Goal: Task Accomplishment & Management: Manage account settings

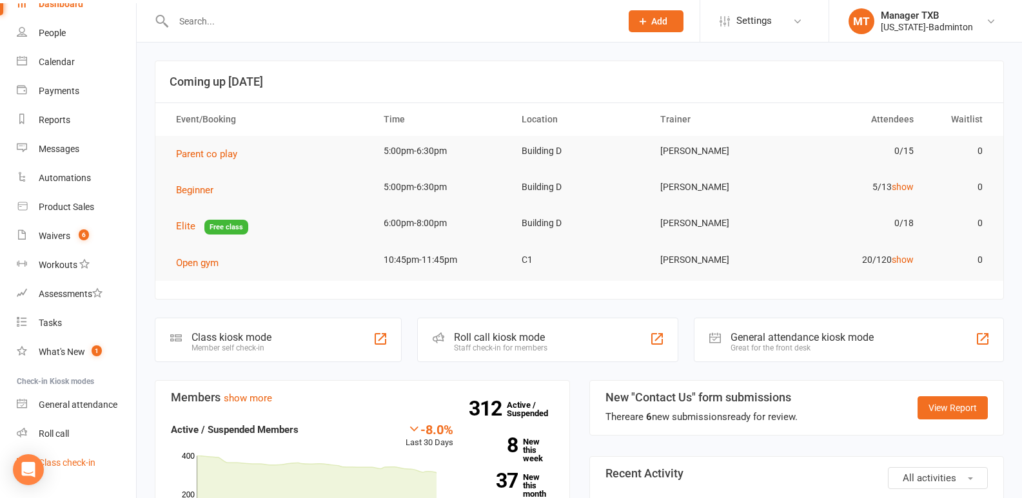
scroll to position [66, 0]
click at [92, 461] on div "Class check-in" at bounding box center [67, 461] width 57 height 10
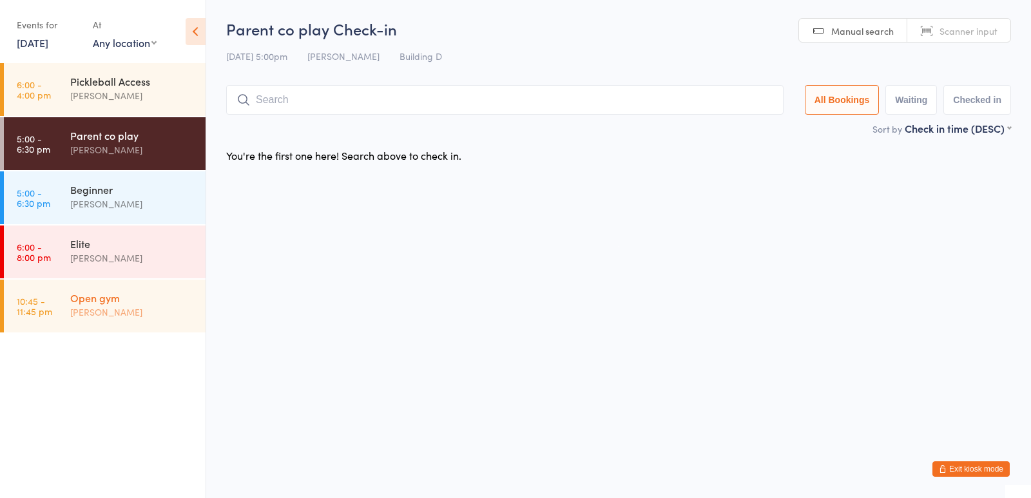
click at [144, 318] on div "[PERSON_NAME]" at bounding box center [132, 312] width 124 height 15
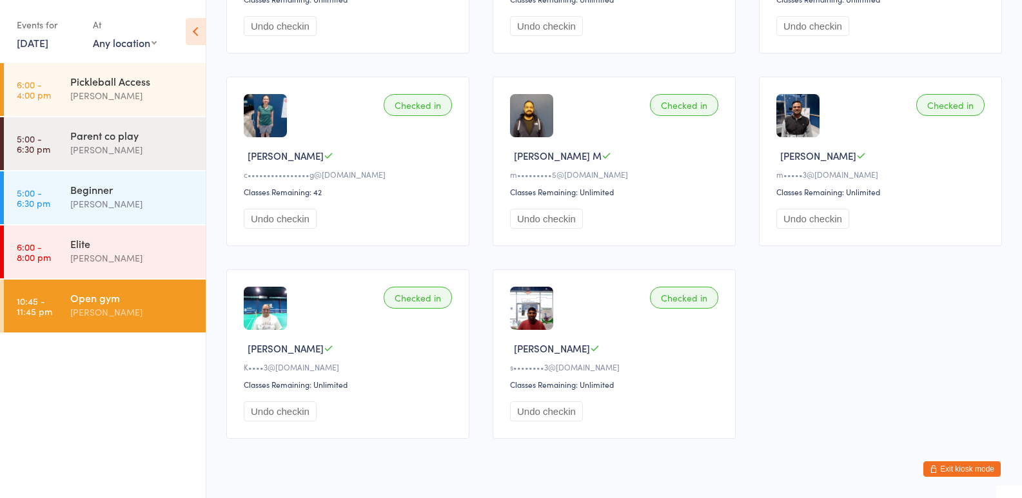
scroll to position [1062, 0]
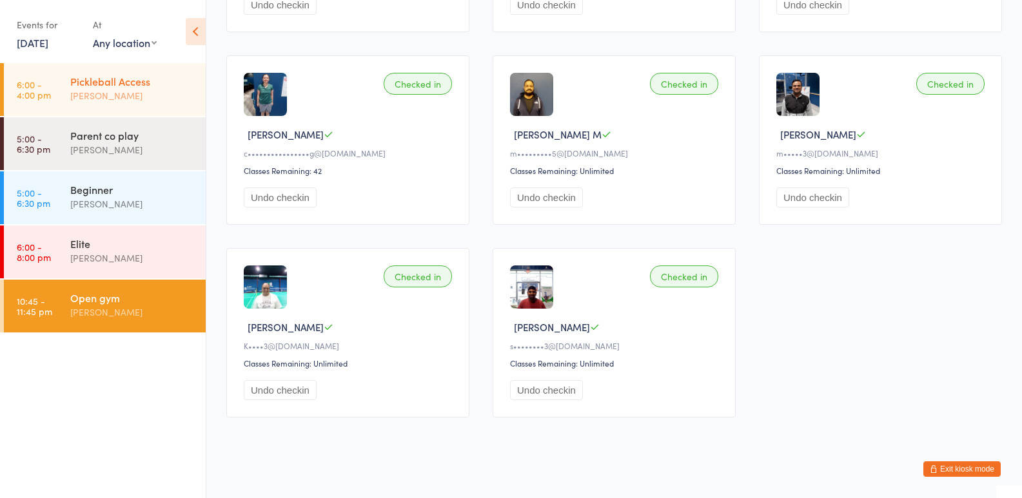
click at [140, 88] on div "[PERSON_NAME]" at bounding box center [132, 95] width 124 height 15
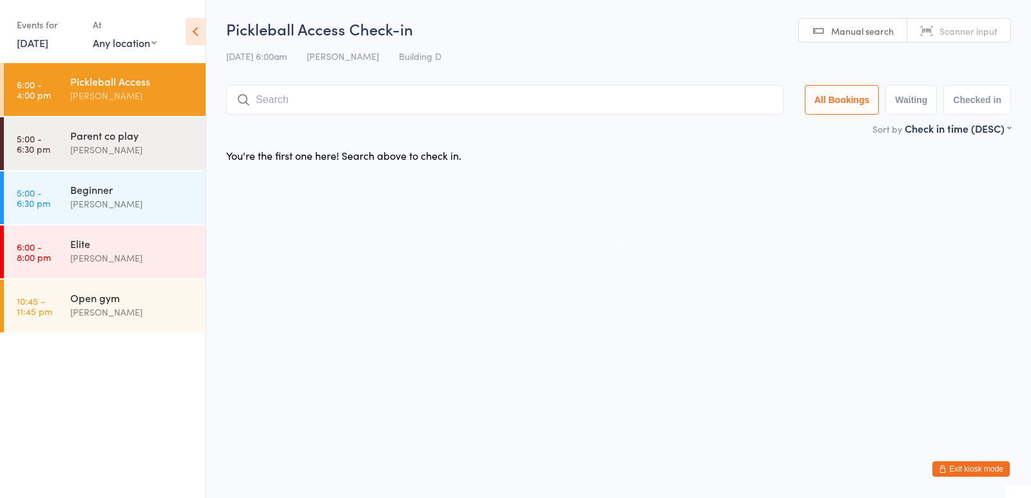
click at [964, 474] on button "Exit kiosk mode" at bounding box center [971, 468] width 77 height 15
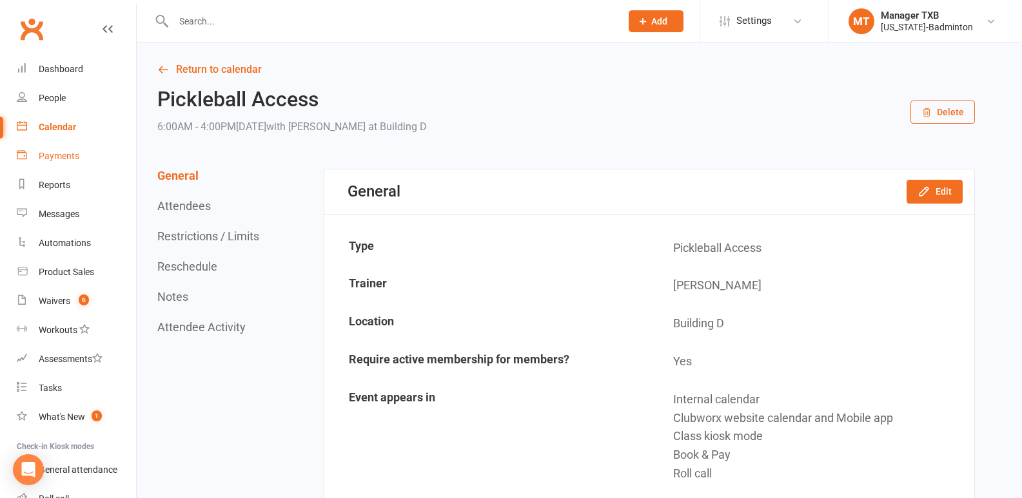
click at [52, 155] on div "Payments" at bounding box center [59, 156] width 41 height 10
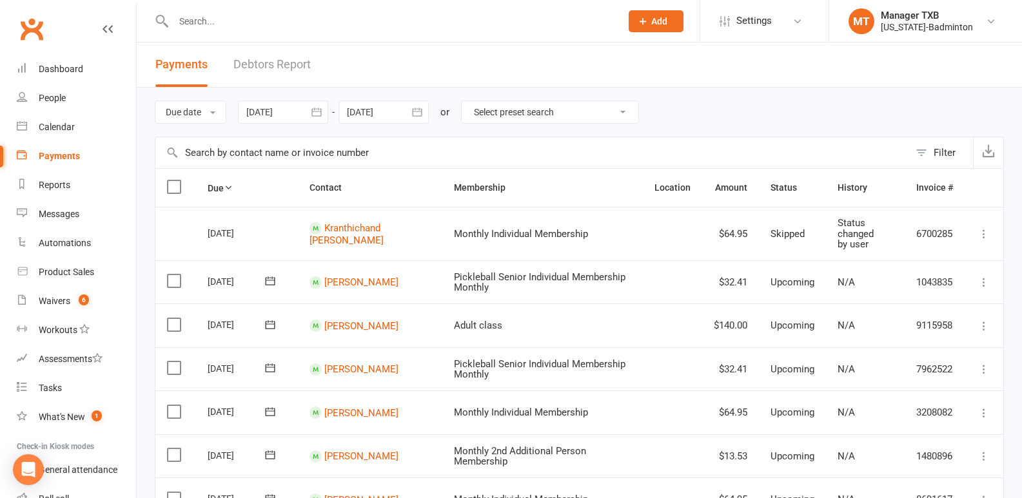
click at [266, 60] on link "Debtors Report" at bounding box center [271, 65] width 77 height 44
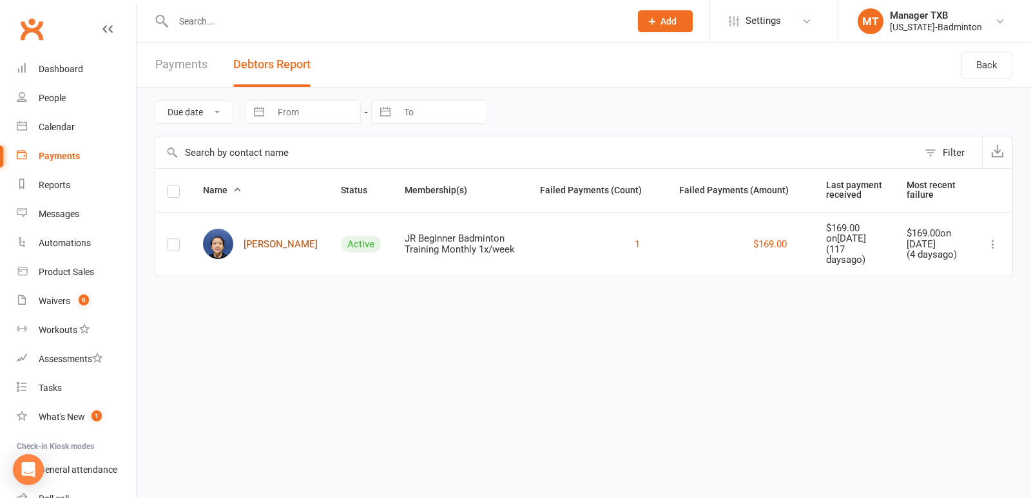
click at [270, 246] on link "Andee Nicole Alinsug" at bounding box center [260, 244] width 115 height 30
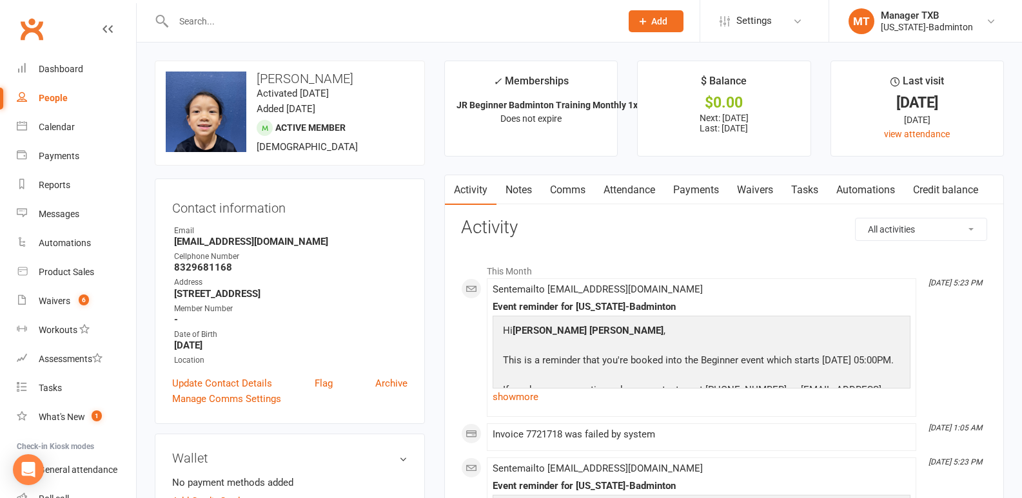
click at [708, 191] on link "Payments" at bounding box center [696, 190] width 64 height 30
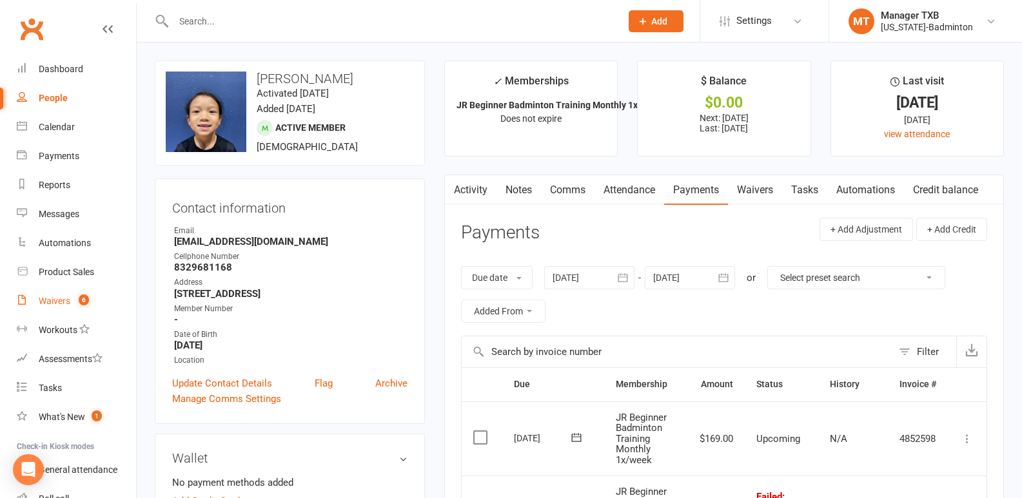
click at [45, 304] on div "Waivers" at bounding box center [55, 301] width 32 height 10
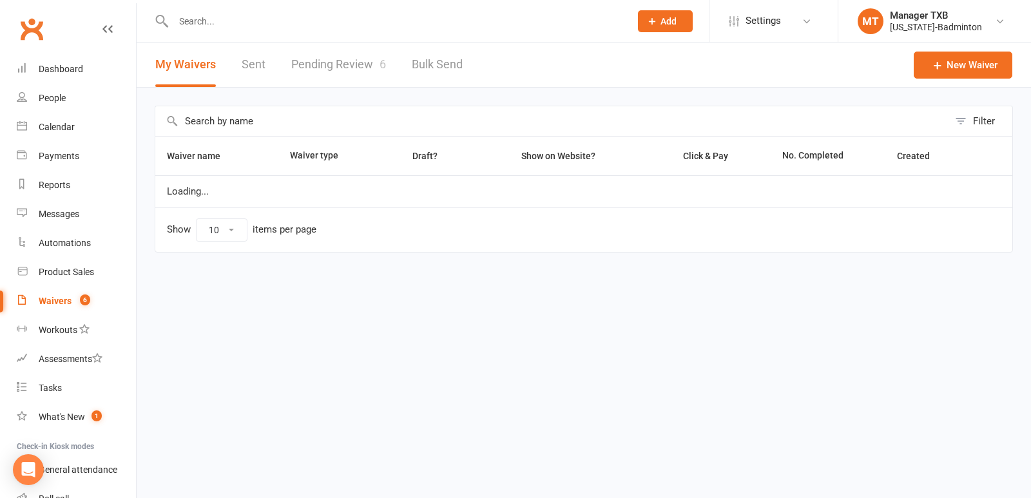
select select "100"
click at [301, 67] on link "Pending Review 6" at bounding box center [338, 65] width 95 height 44
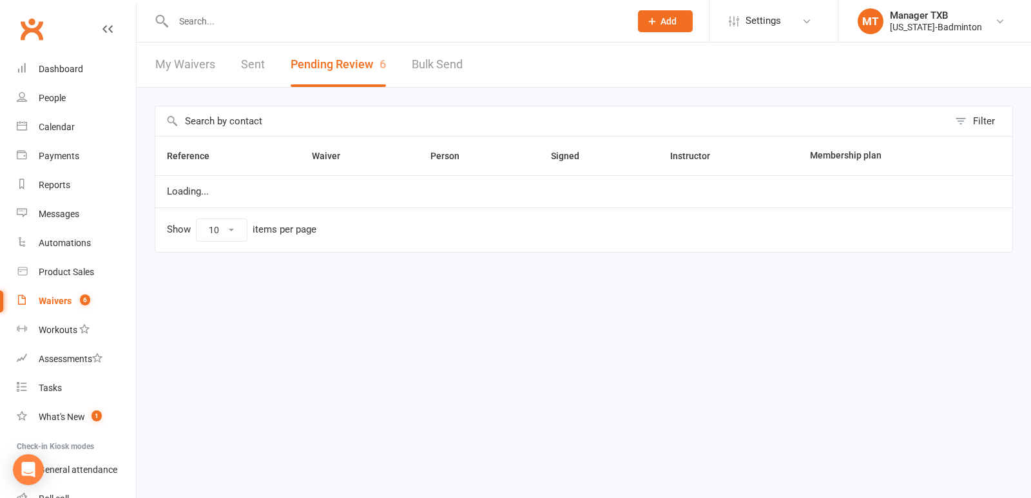
select select "25"
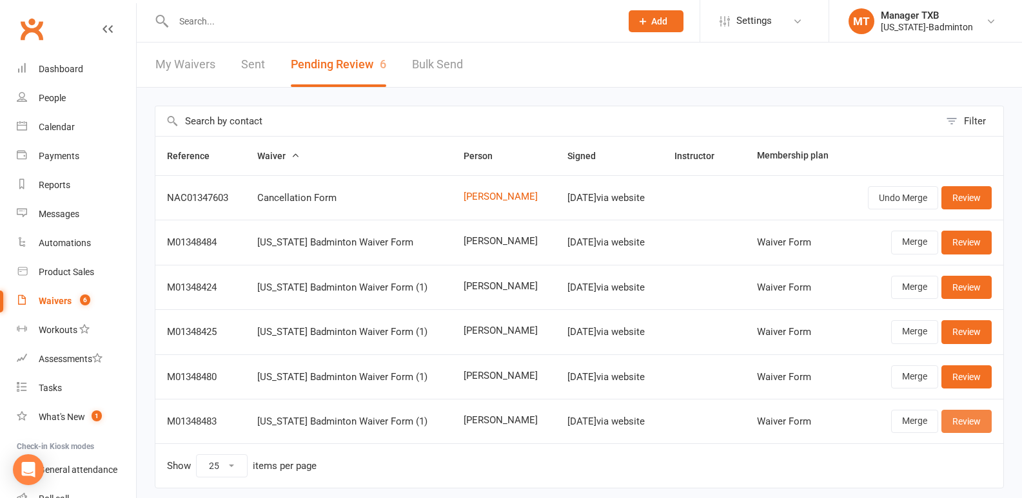
click at [967, 424] on link "Review" at bounding box center [966, 421] width 50 height 23
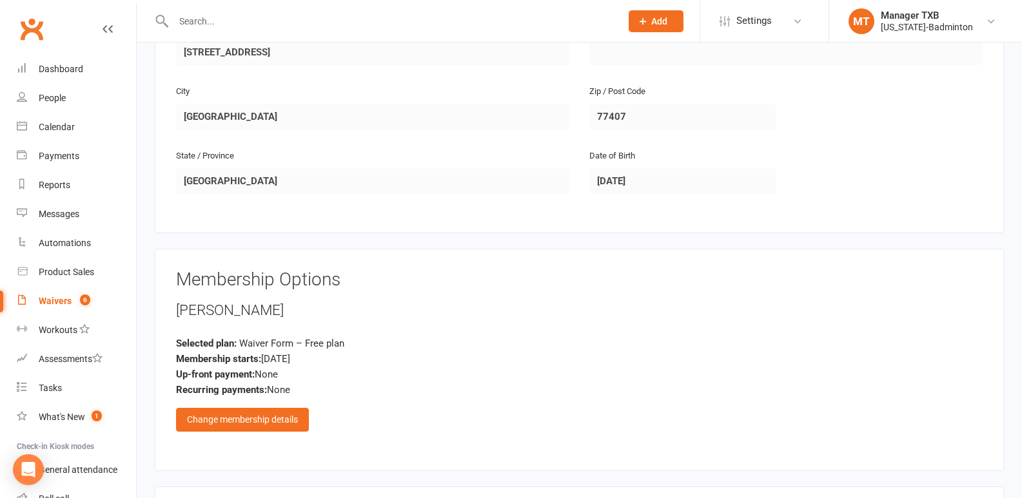
scroll to position [417, 0]
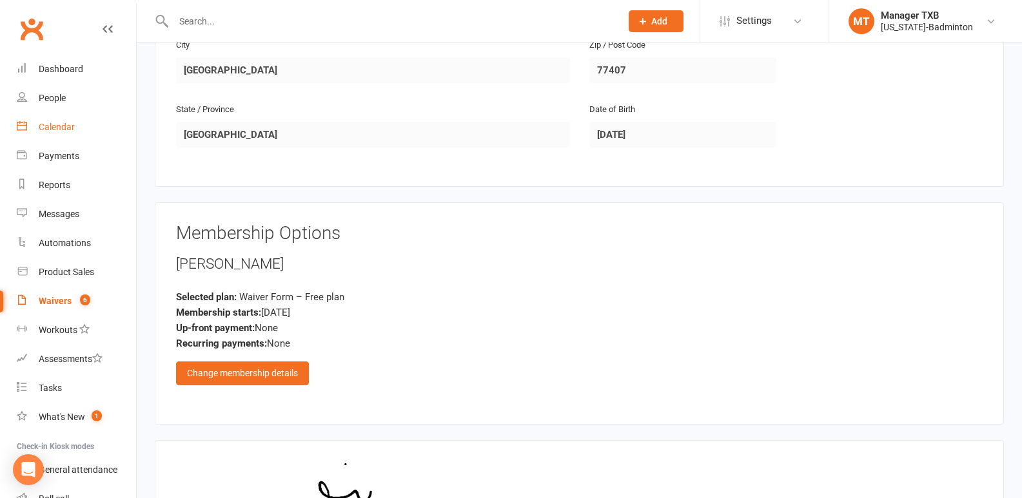
click at [59, 129] on div "Calendar" at bounding box center [57, 127] width 36 height 10
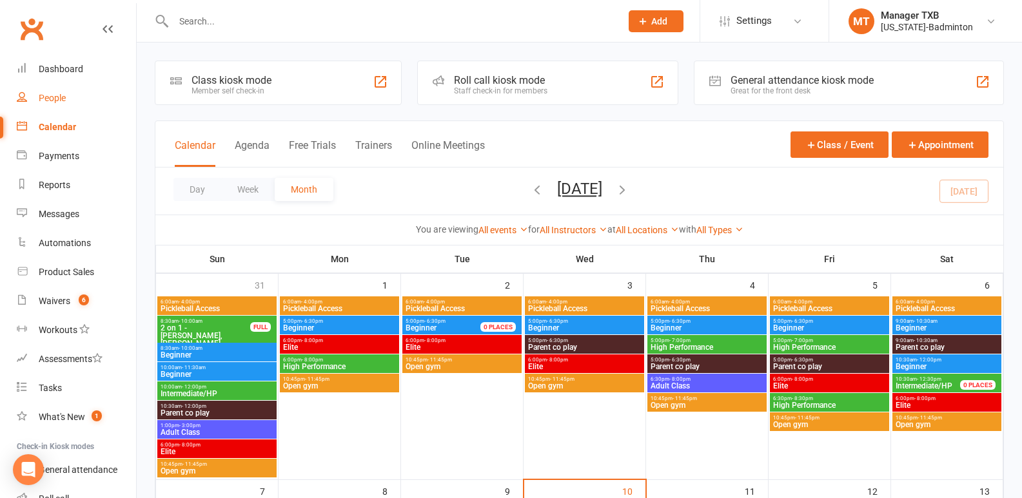
click at [53, 95] on div "People" at bounding box center [52, 98] width 27 height 10
select select "100"
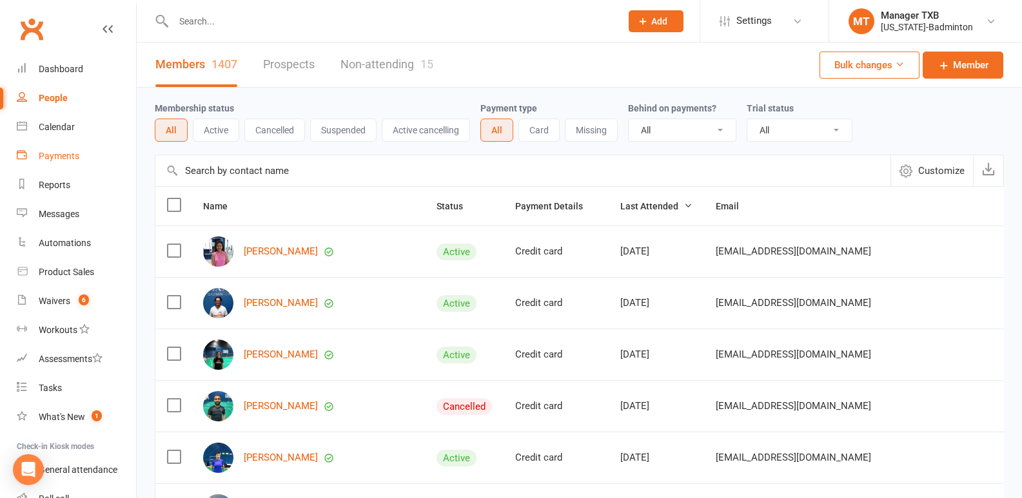
click at [68, 156] on div "Payments" at bounding box center [59, 156] width 41 height 10
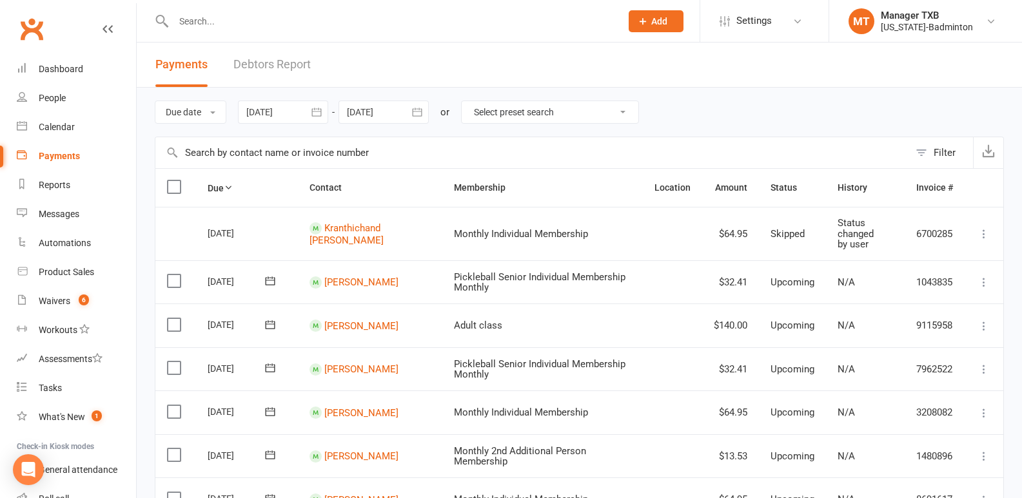
click at [298, 61] on link "Debtors Report" at bounding box center [271, 65] width 77 height 44
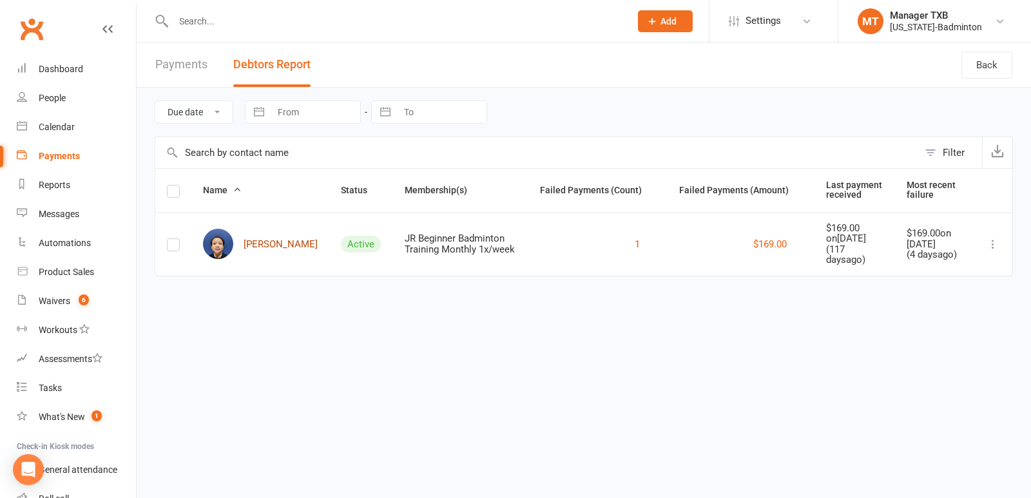
click at [259, 246] on link "Andee Nicole Alinsug" at bounding box center [260, 244] width 115 height 30
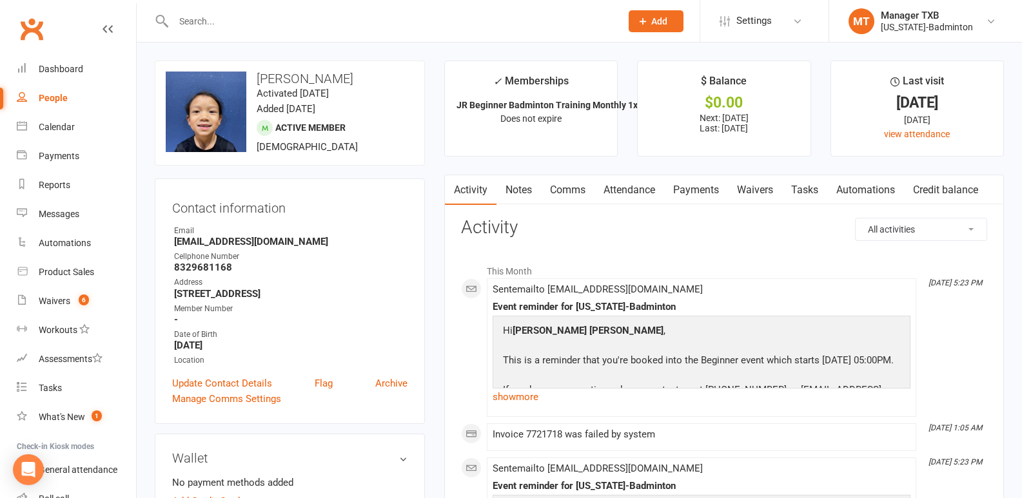
click at [757, 194] on link "Waivers" at bounding box center [755, 190] width 54 height 30
